Goal: Transaction & Acquisition: Purchase product/service

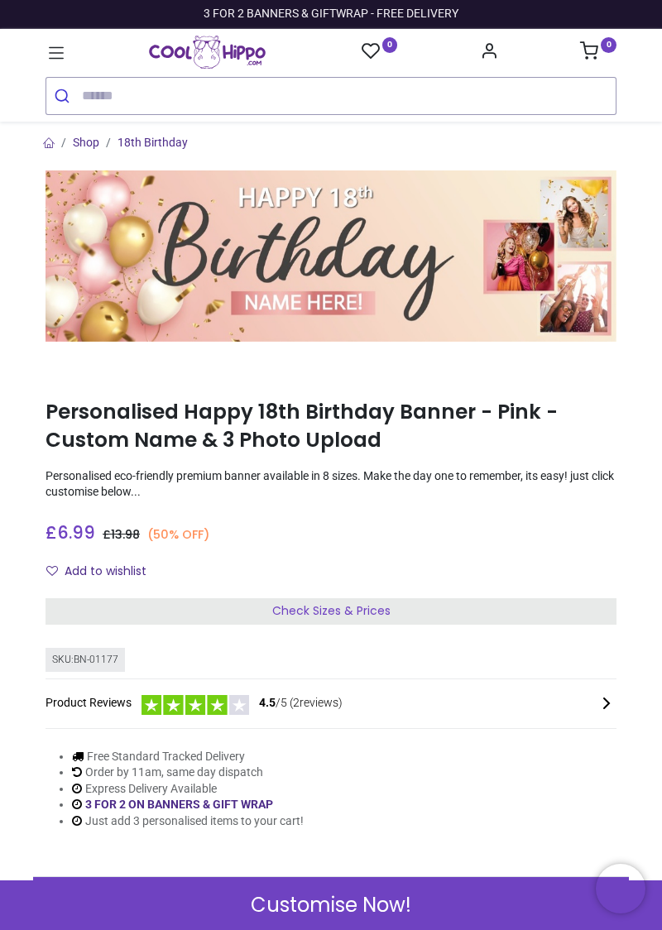
click at [453, 892] on div "Customise Now!" at bounding box center [331, 906] width 662 height 50
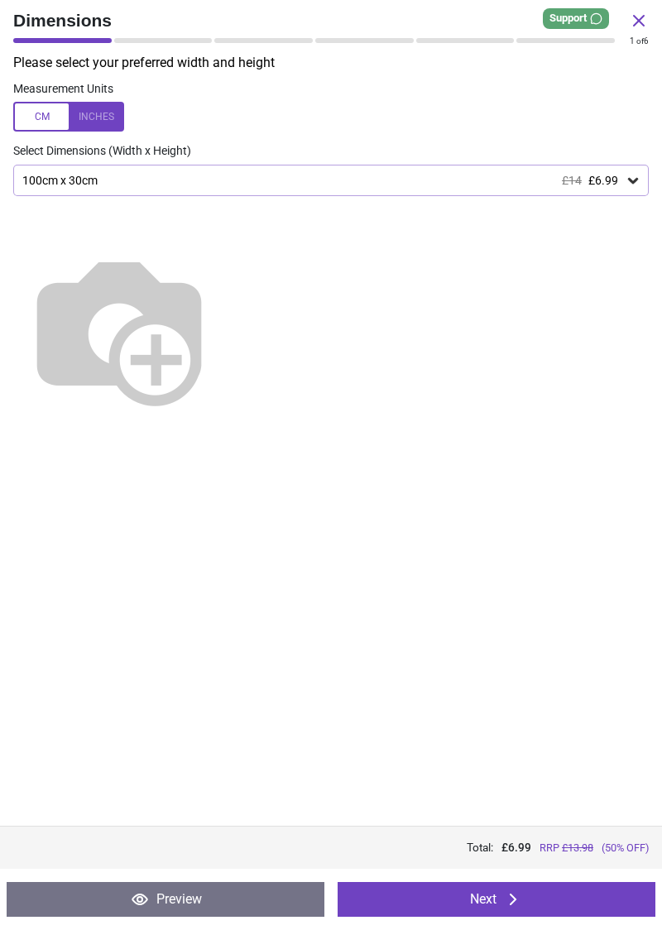
click at [510, 902] on icon at bounding box center [513, 900] width 20 height 20
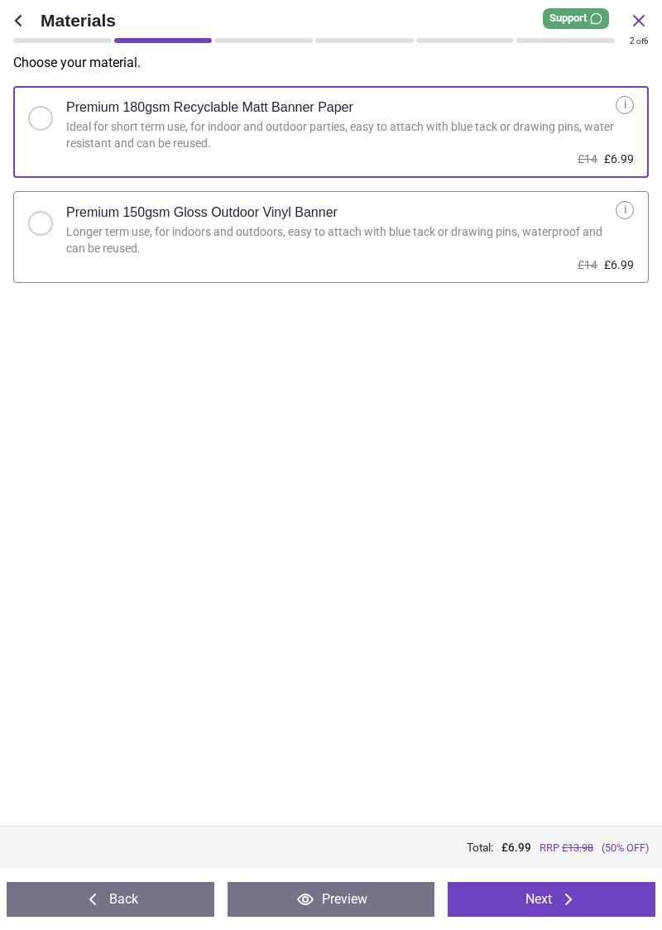
click at [166, 905] on button "Back" at bounding box center [111, 899] width 208 height 35
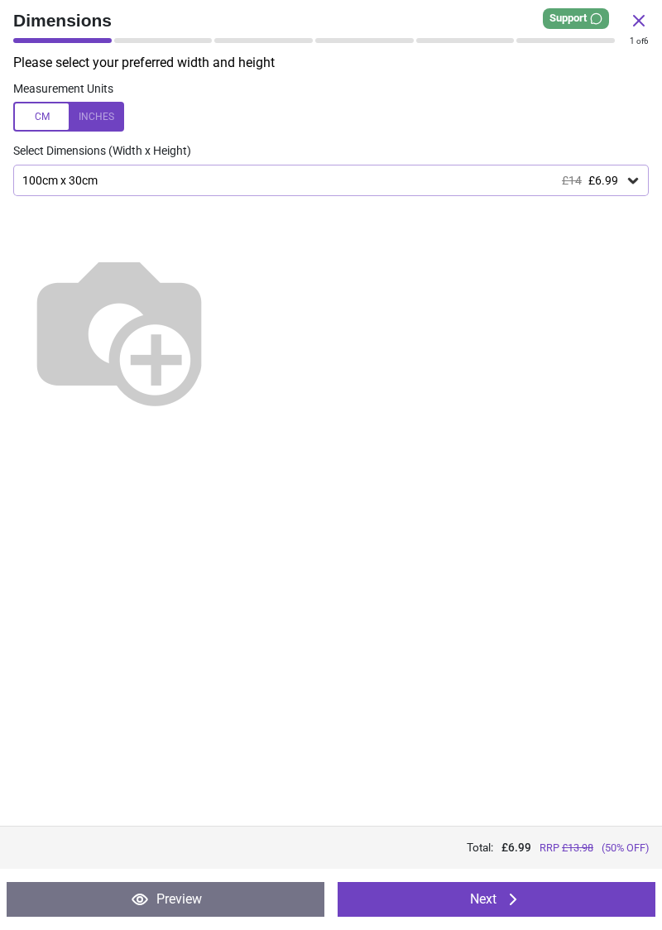
click at [629, 171] on div "100cm x 30cm £14 £6.99" at bounding box center [331, 180] width 636 height 31
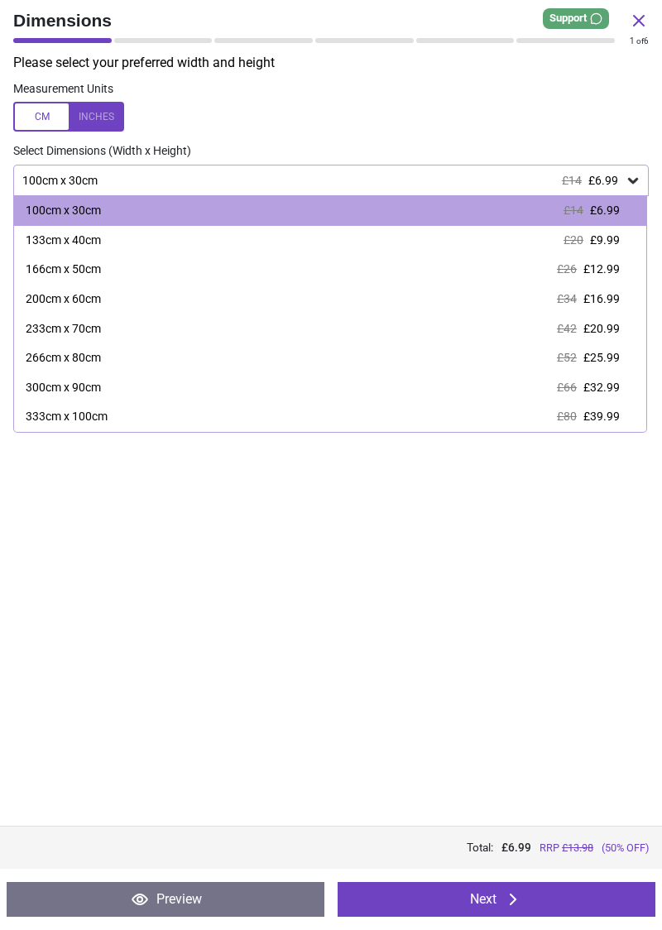
click at [637, 178] on icon at bounding box center [633, 181] width 10 height 6
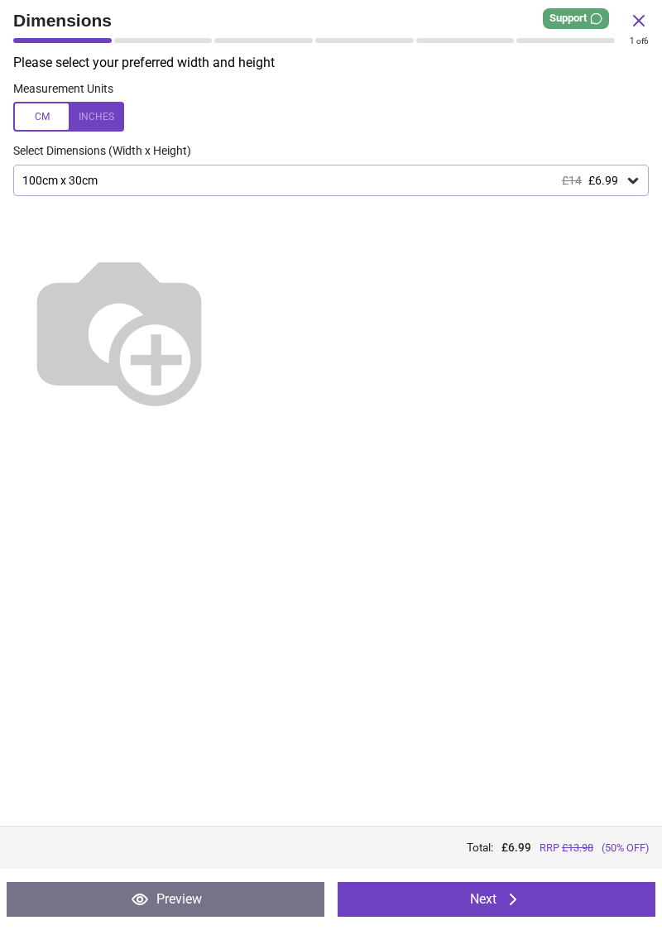
click at [622, 176] on div "100cm x 30cm £14 £6.99" at bounding box center [323, 181] width 604 height 14
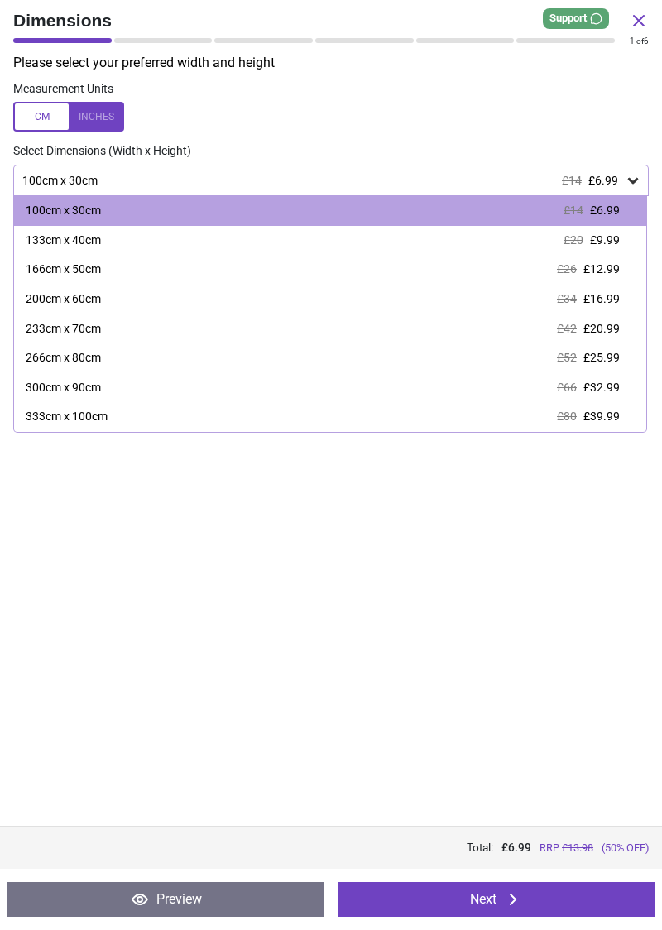
click at [614, 242] on span "£9.99" at bounding box center [605, 239] width 30 height 13
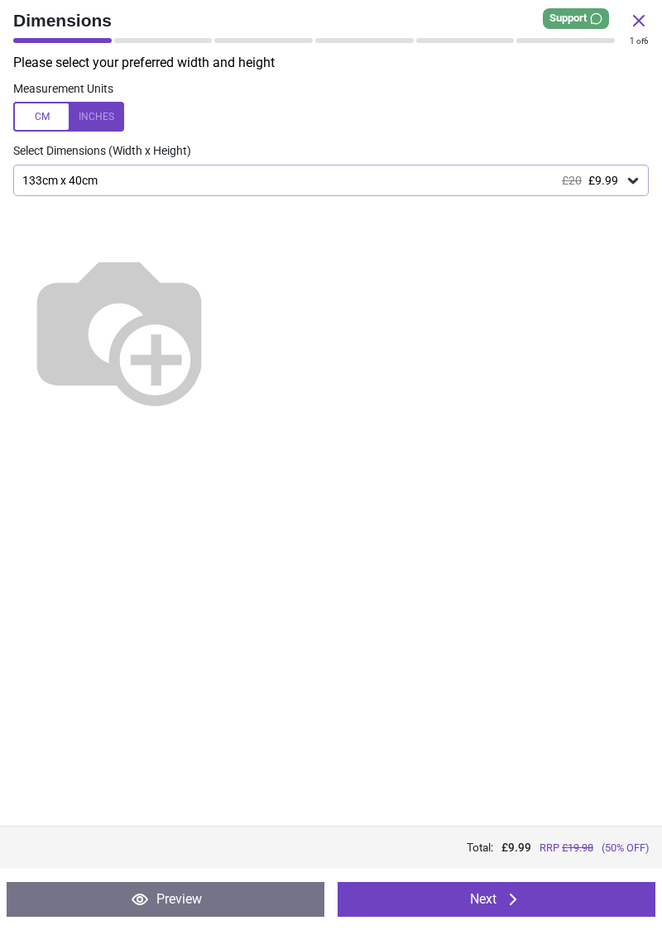
click at [526, 889] on button "Next" at bounding box center [497, 899] width 318 height 35
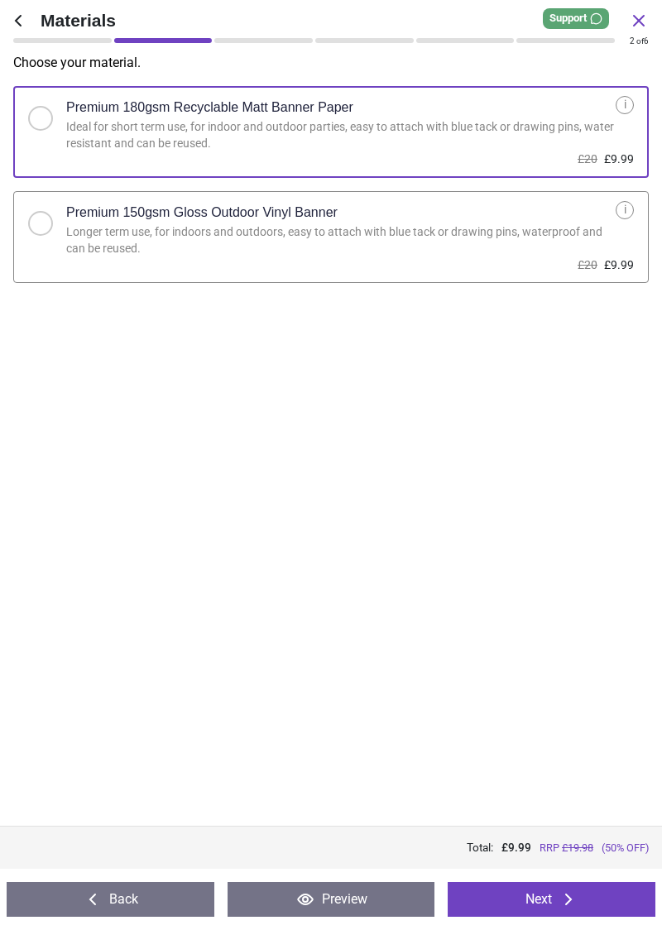
click at [565, 901] on icon at bounding box center [569, 900] width 20 height 20
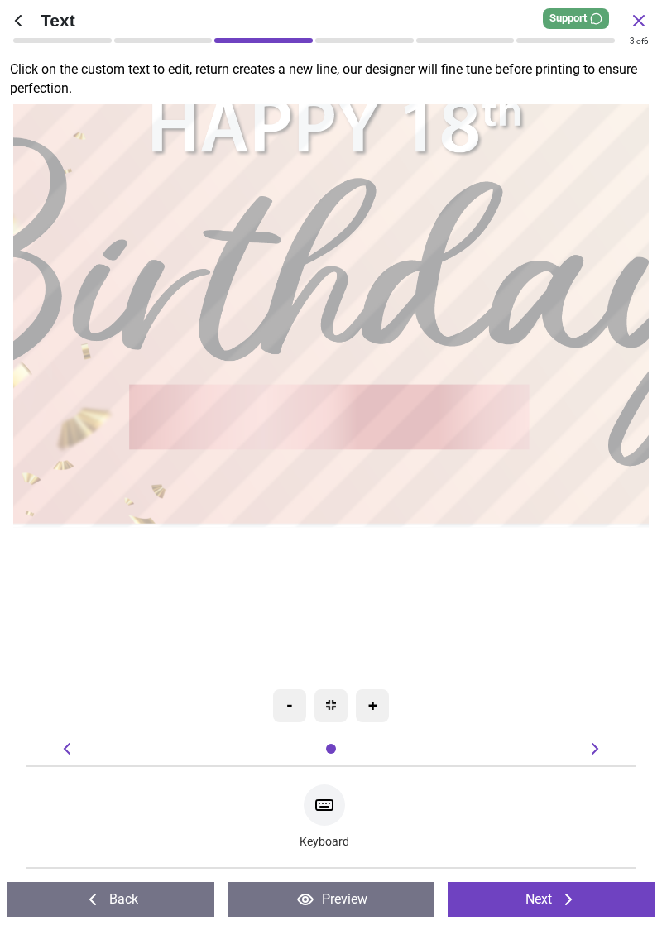
click at [482, 413] on textarea at bounding box center [330, 417] width 395 height 60
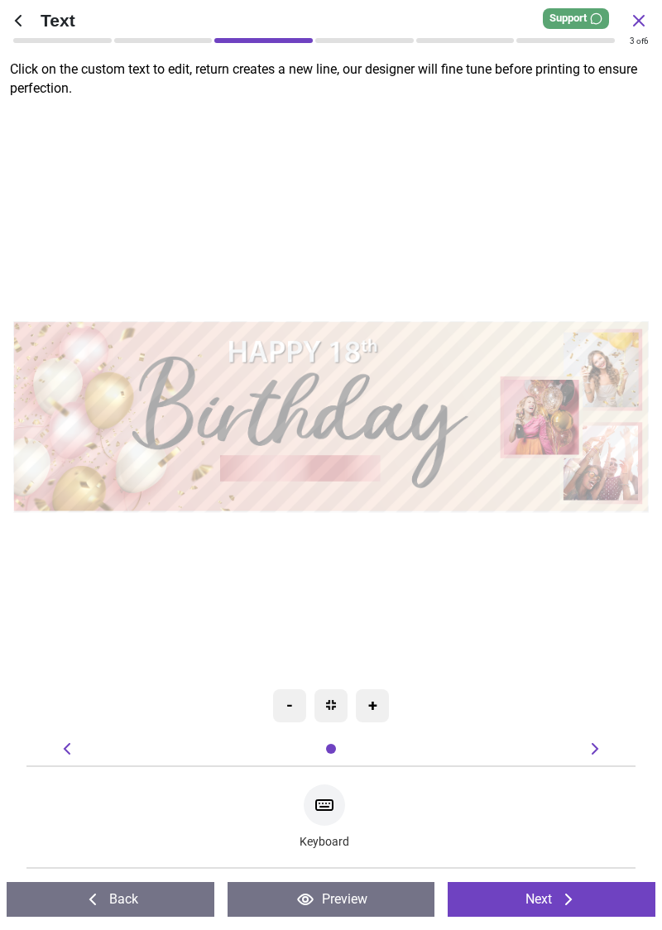
type textarea "******"
click at [320, 819] on div at bounding box center [324, 805] width 41 height 41
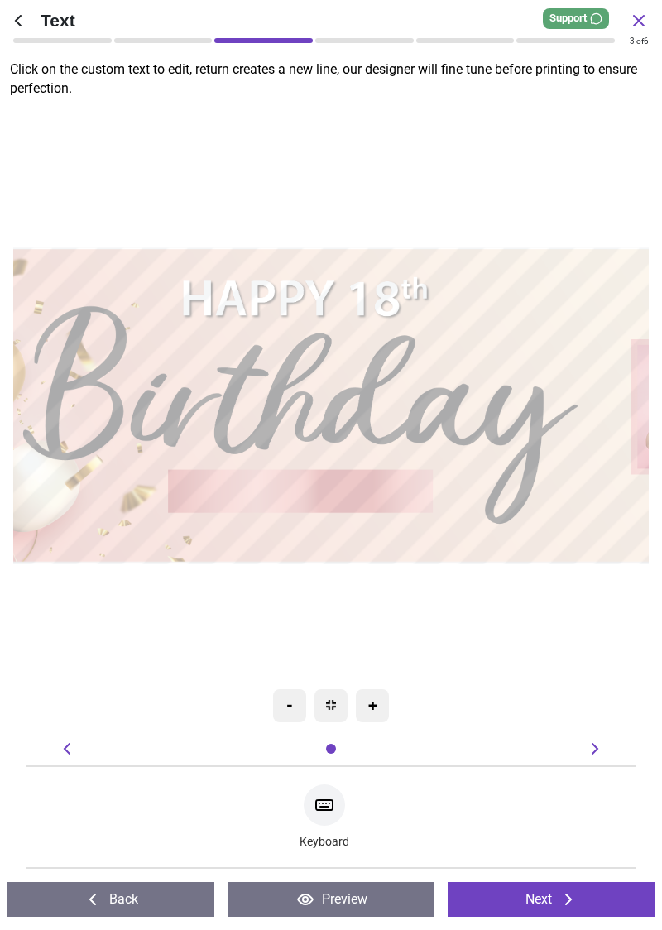
click at [530, 904] on button "Next" at bounding box center [552, 899] width 208 height 35
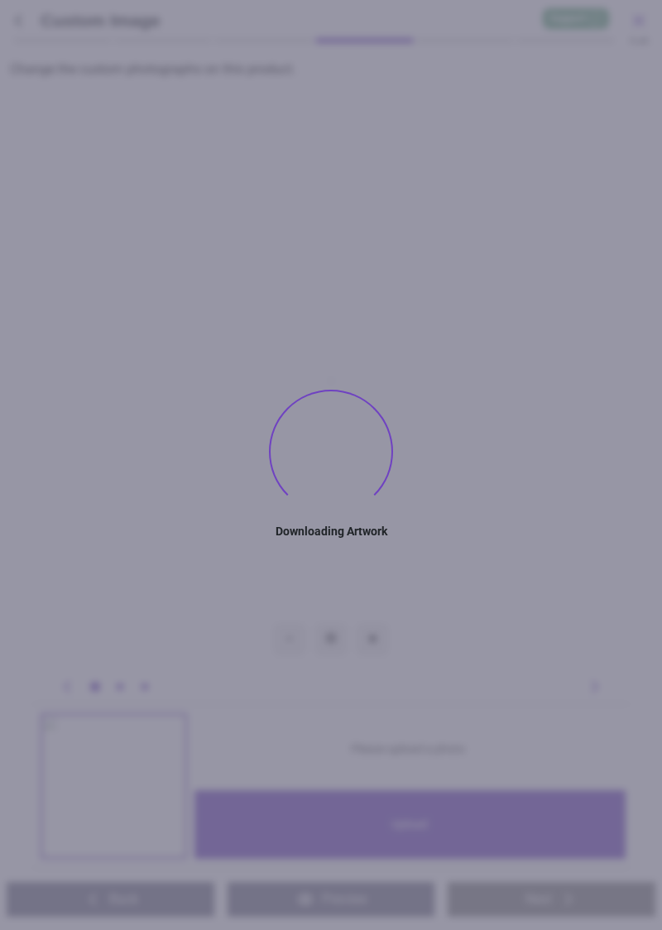
type textarea "******"
